Goal: Task Accomplishment & Management: Use online tool/utility

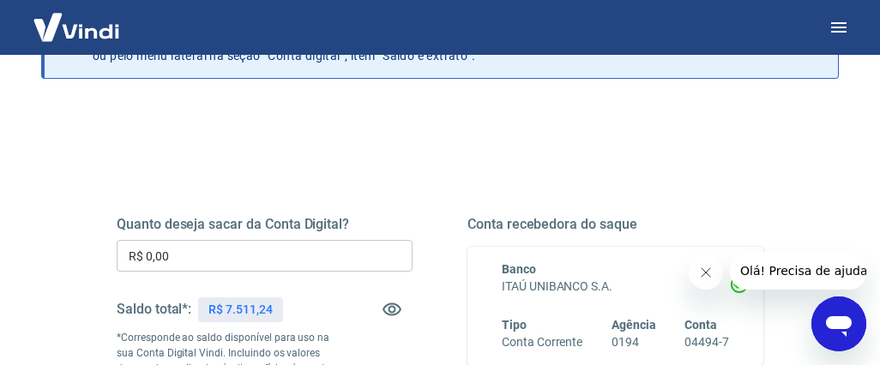
scroll to position [145, 0]
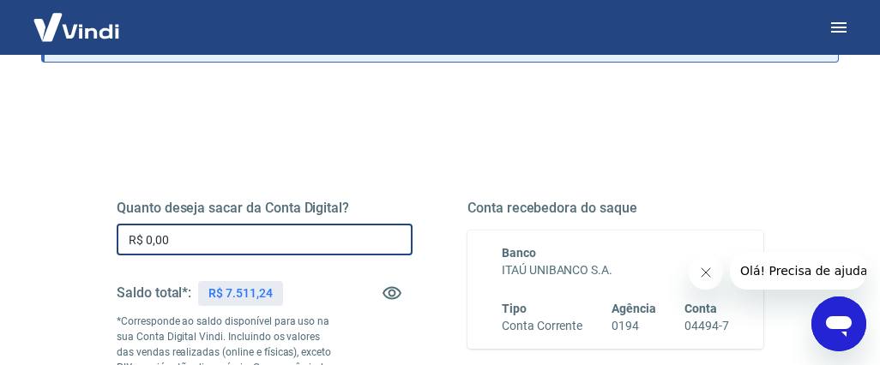
click at [155, 236] on input "R$ 0,00" at bounding box center [265, 240] width 296 height 32
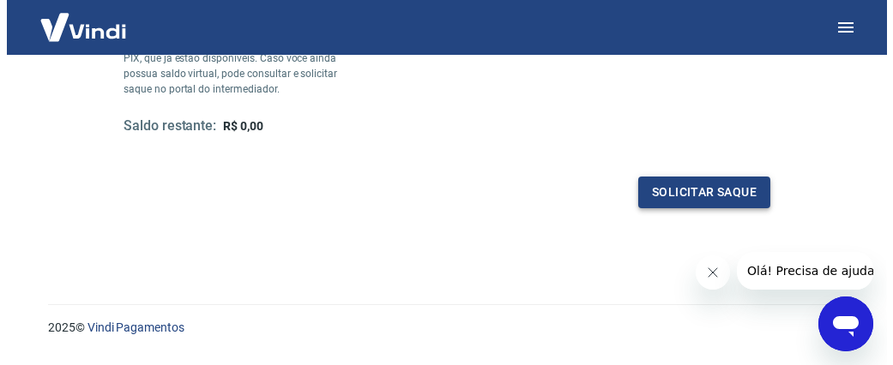
scroll to position [467, 0]
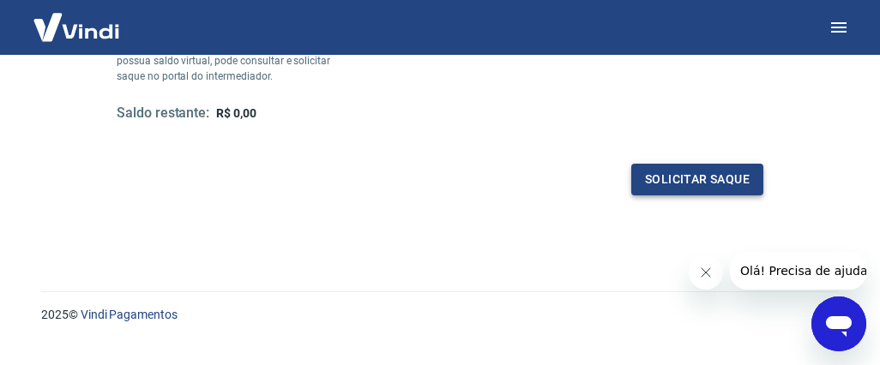
type input "R$ 7.511,24"
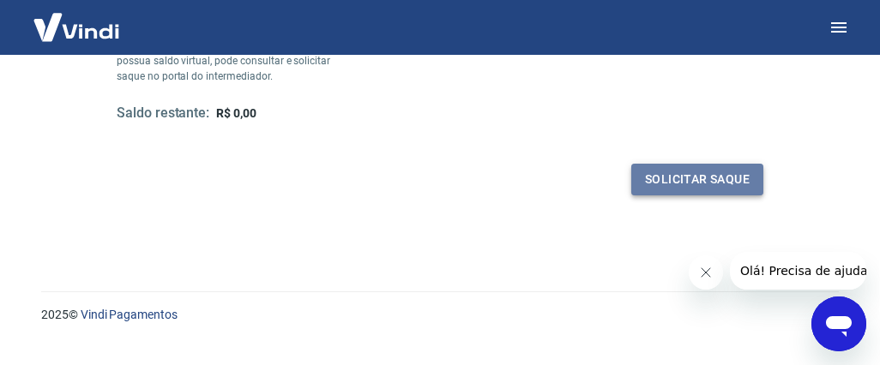
click at [690, 177] on button "Solicitar saque" at bounding box center [697, 180] width 132 height 32
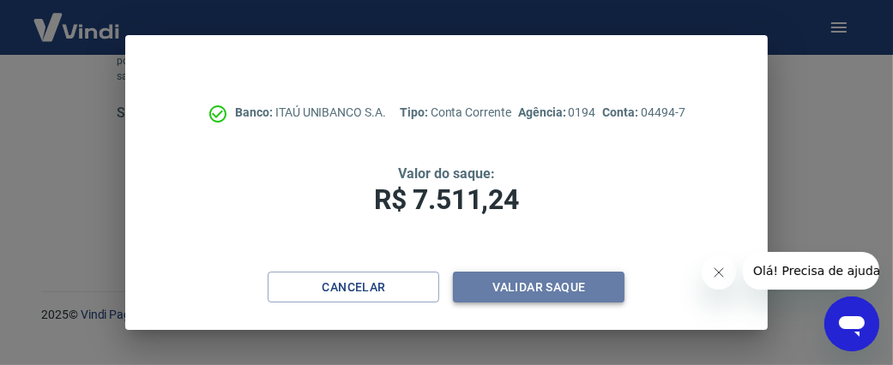
click at [519, 282] on button "Validar saque" at bounding box center [538, 288] width 171 height 32
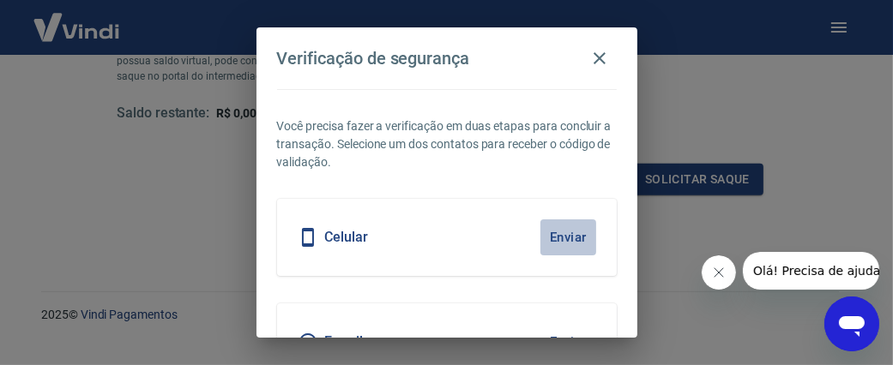
click at [550, 238] on button "Enviar" at bounding box center [568, 237] width 56 height 36
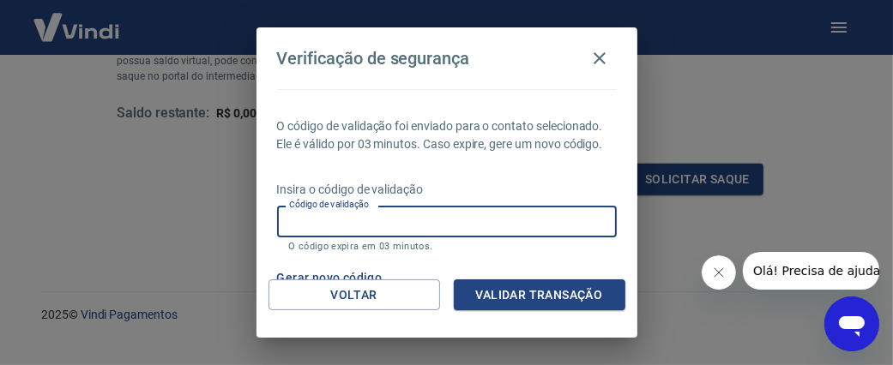
click at [550, 238] on input "Código de validação" at bounding box center [447, 222] width 340 height 32
type input "579026"
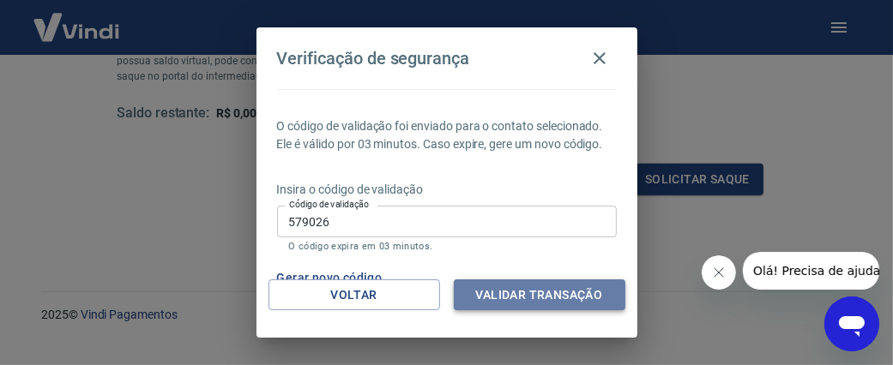
click at [537, 285] on button "Validar transação" at bounding box center [539, 296] width 171 height 32
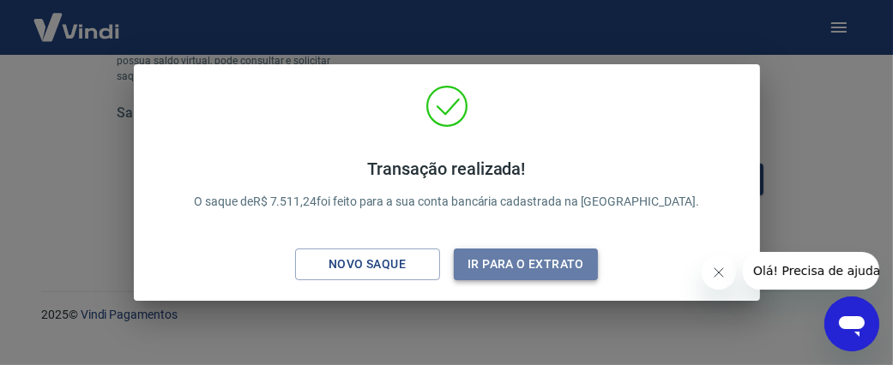
click at [516, 256] on button "Ir para o extrato" at bounding box center [526, 265] width 145 height 32
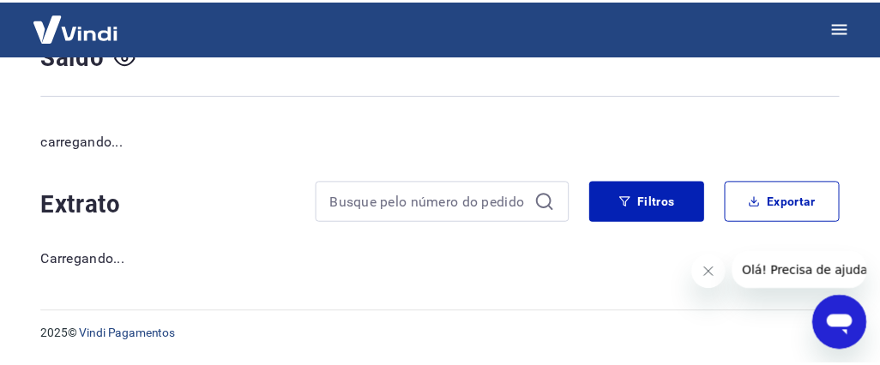
scroll to position [145, 0]
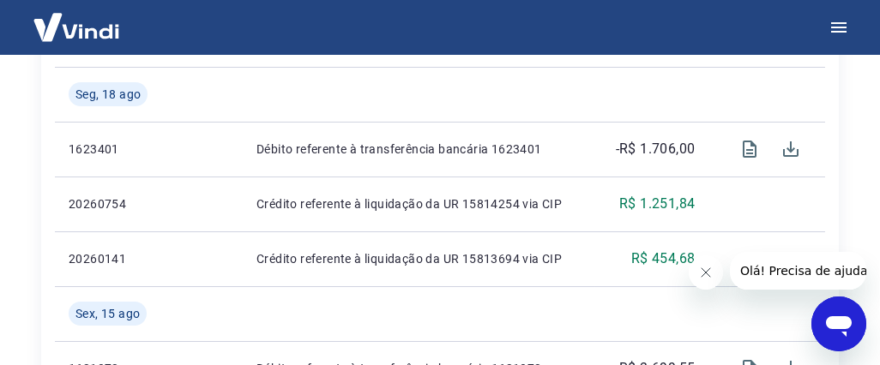
click at [83, 29] on img at bounding box center [76, 27] width 111 height 52
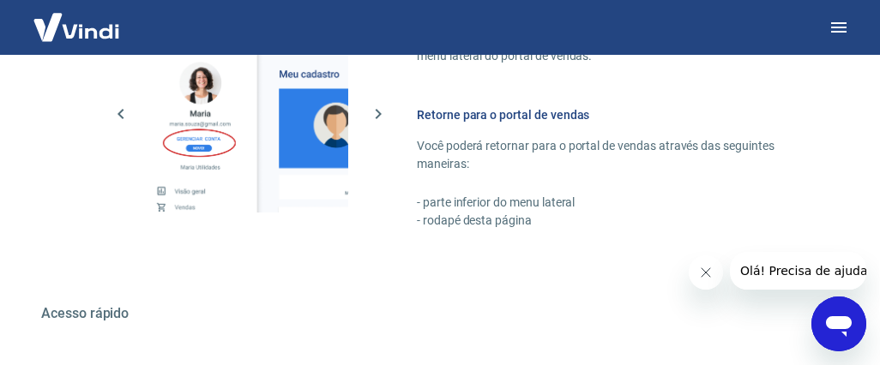
scroll to position [1021, 0]
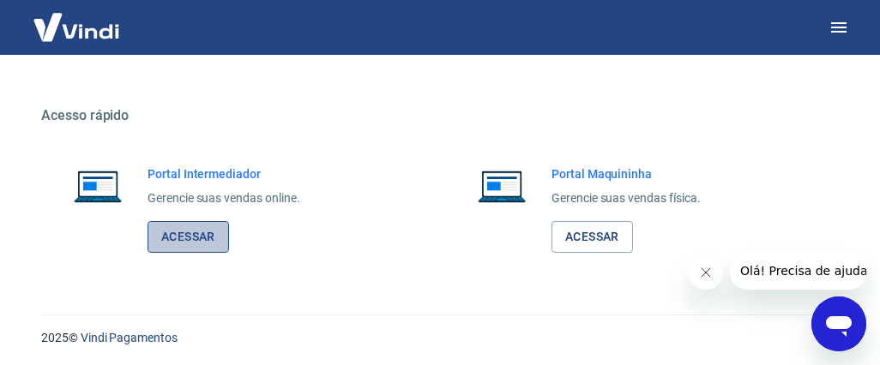
click at [185, 232] on link "Acessar" at bounding box center [187, 237] width 81 height 32
